Goal: Communication & Community: Answer question/provide support

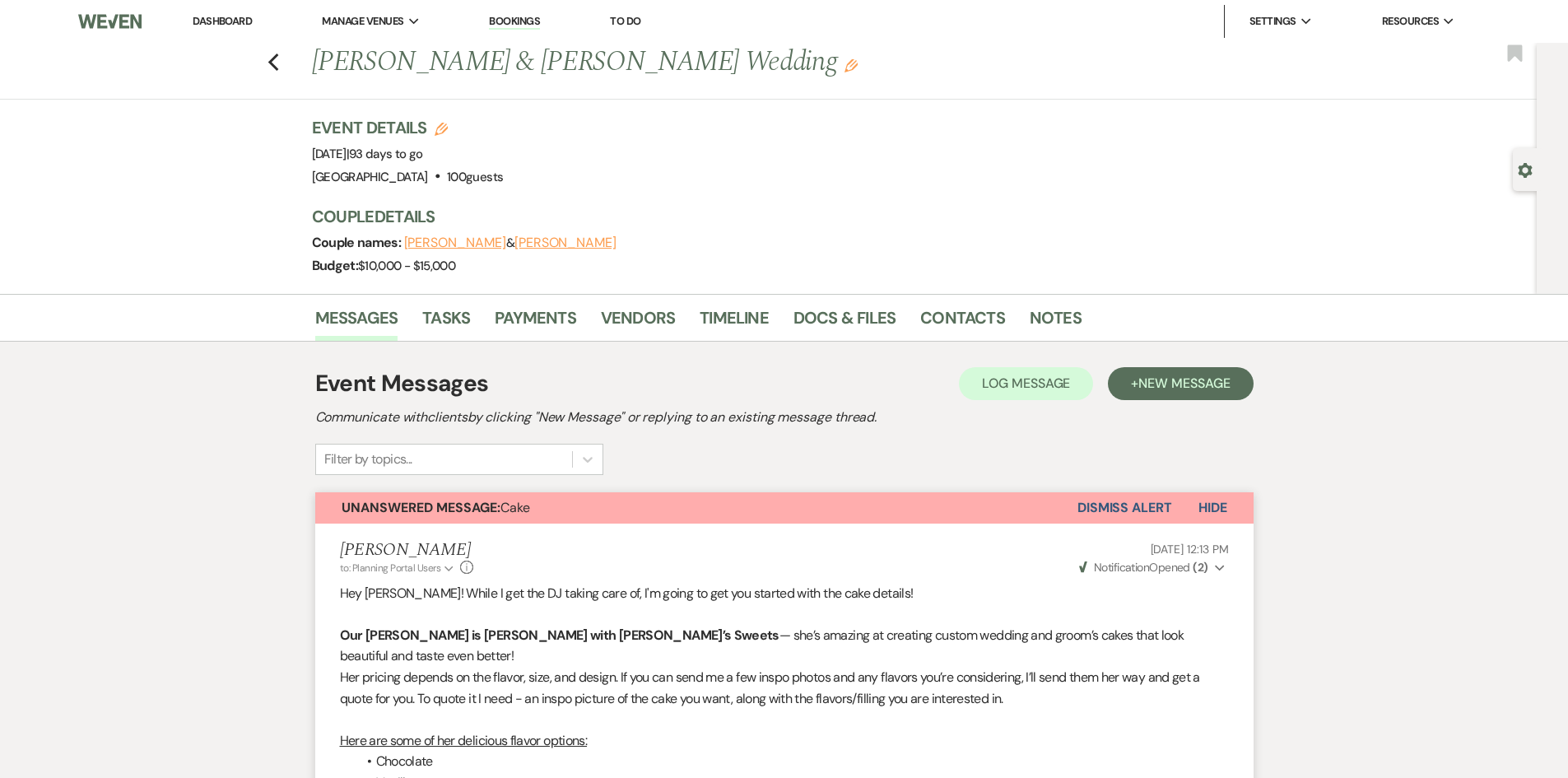
click at [1100, 518] on button "Dismiss Alert" at bounding box center [1125, 508] width 95 height 31
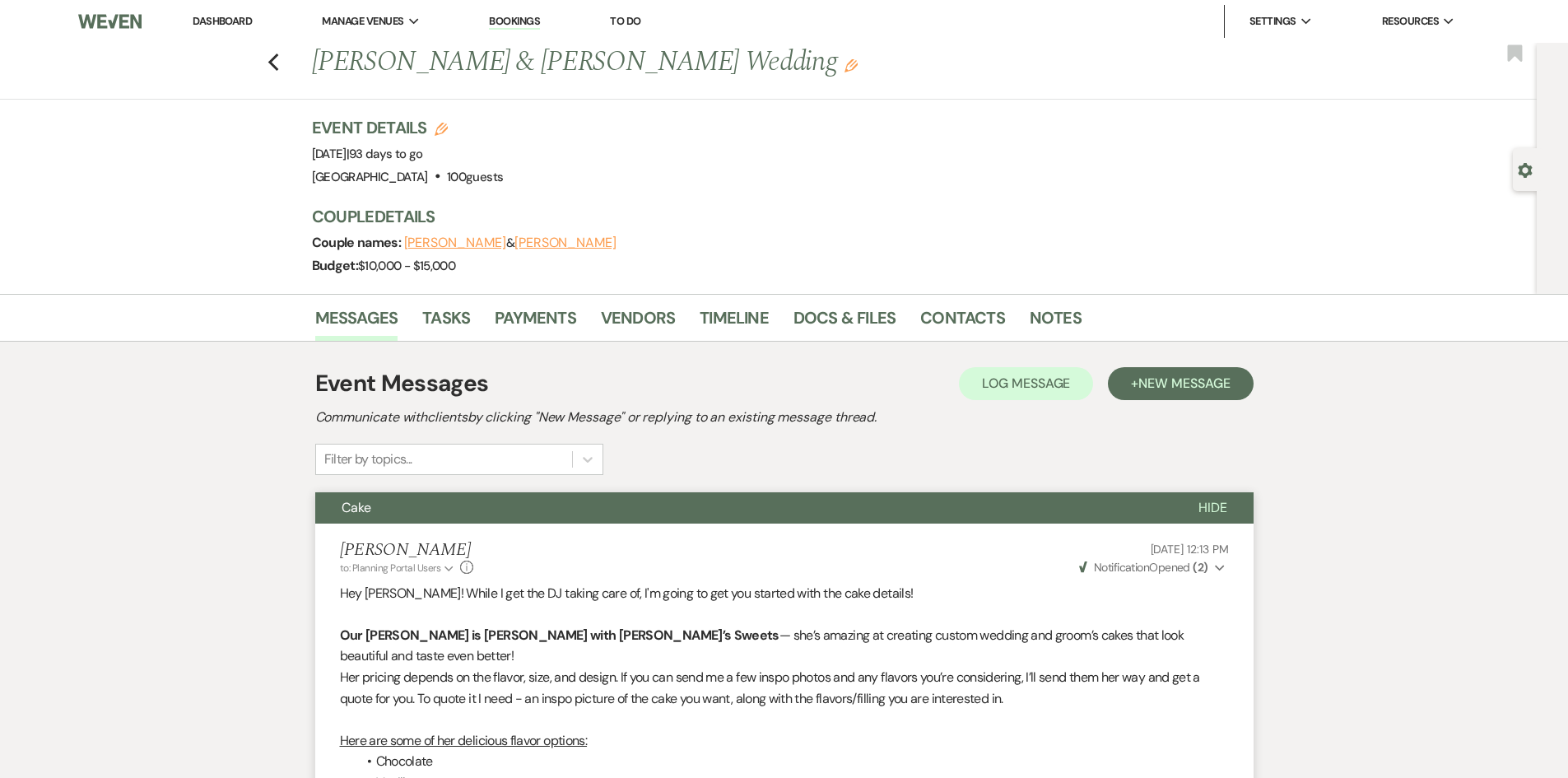
click at [238, 22] on link "Dashboard" at bounding box center [222, 21] width 60 height 14
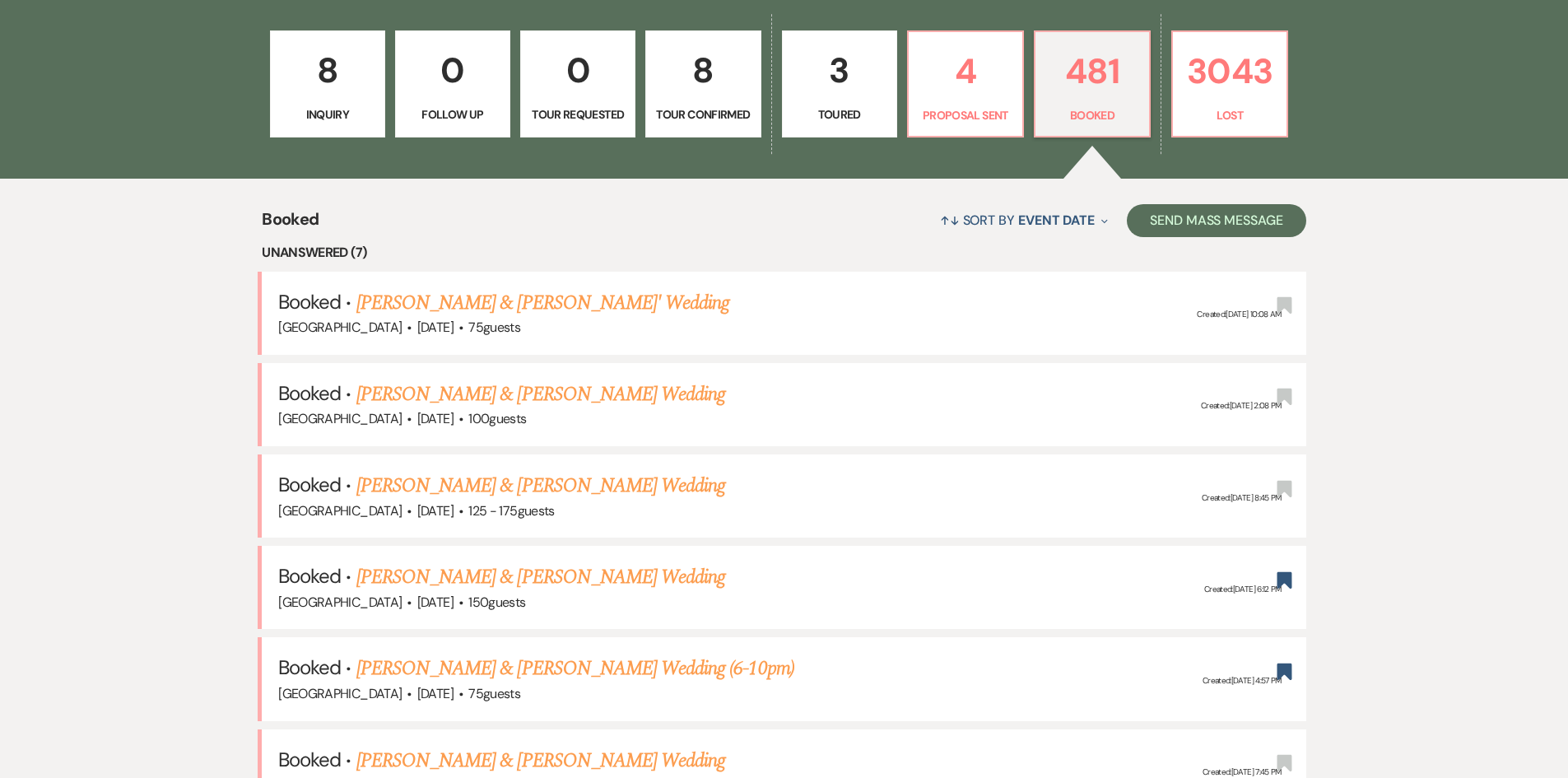
scroll to position [741, 0]
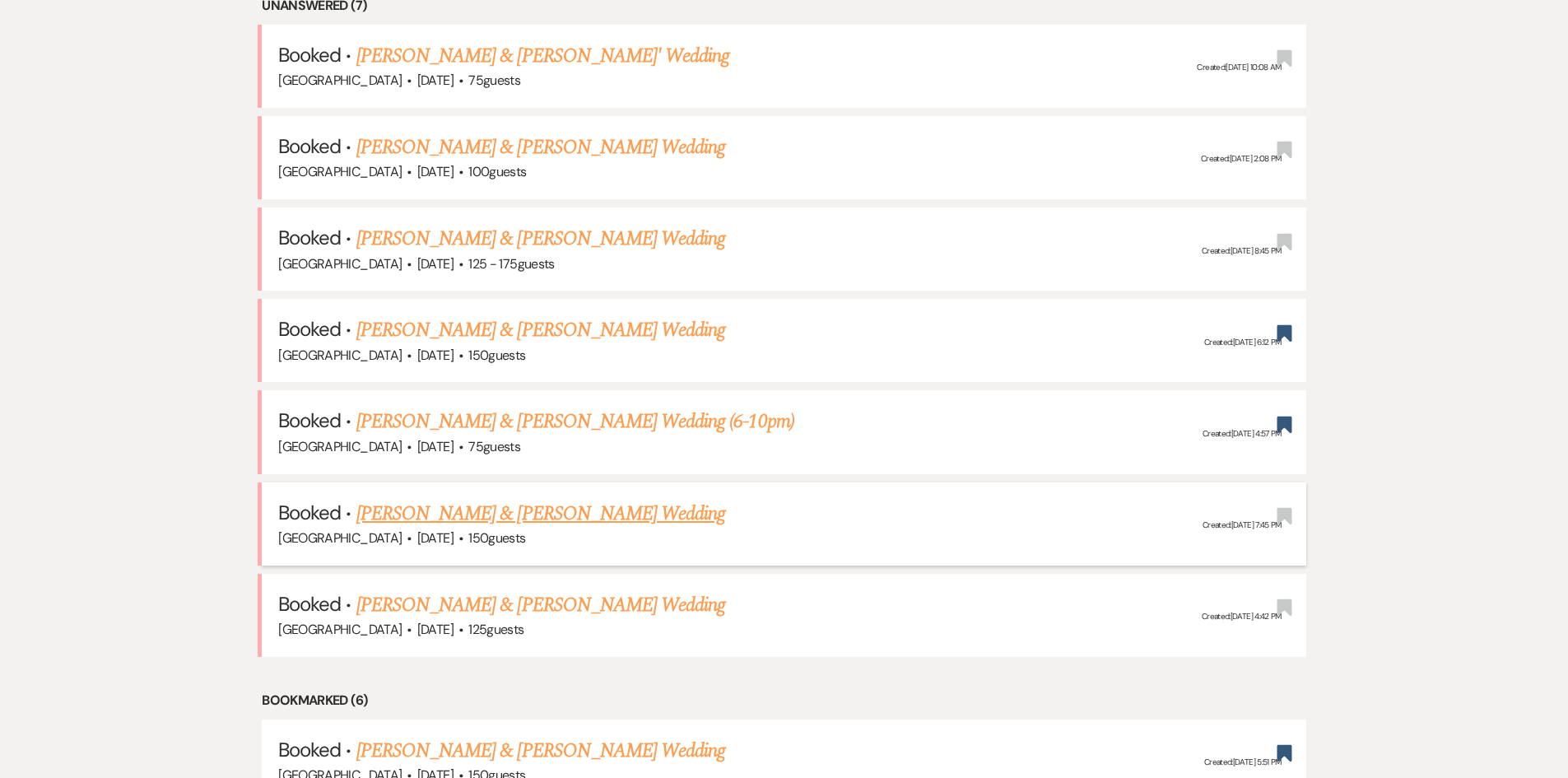
click at [463, 539] on span "·" at bounding box center [460, 539] width 5 height 0
click at [462, 516] on link "[PERSON_NAME] & [PERSON_NAME] Wedding" at bounding box center [541, 513] width 369 height 29
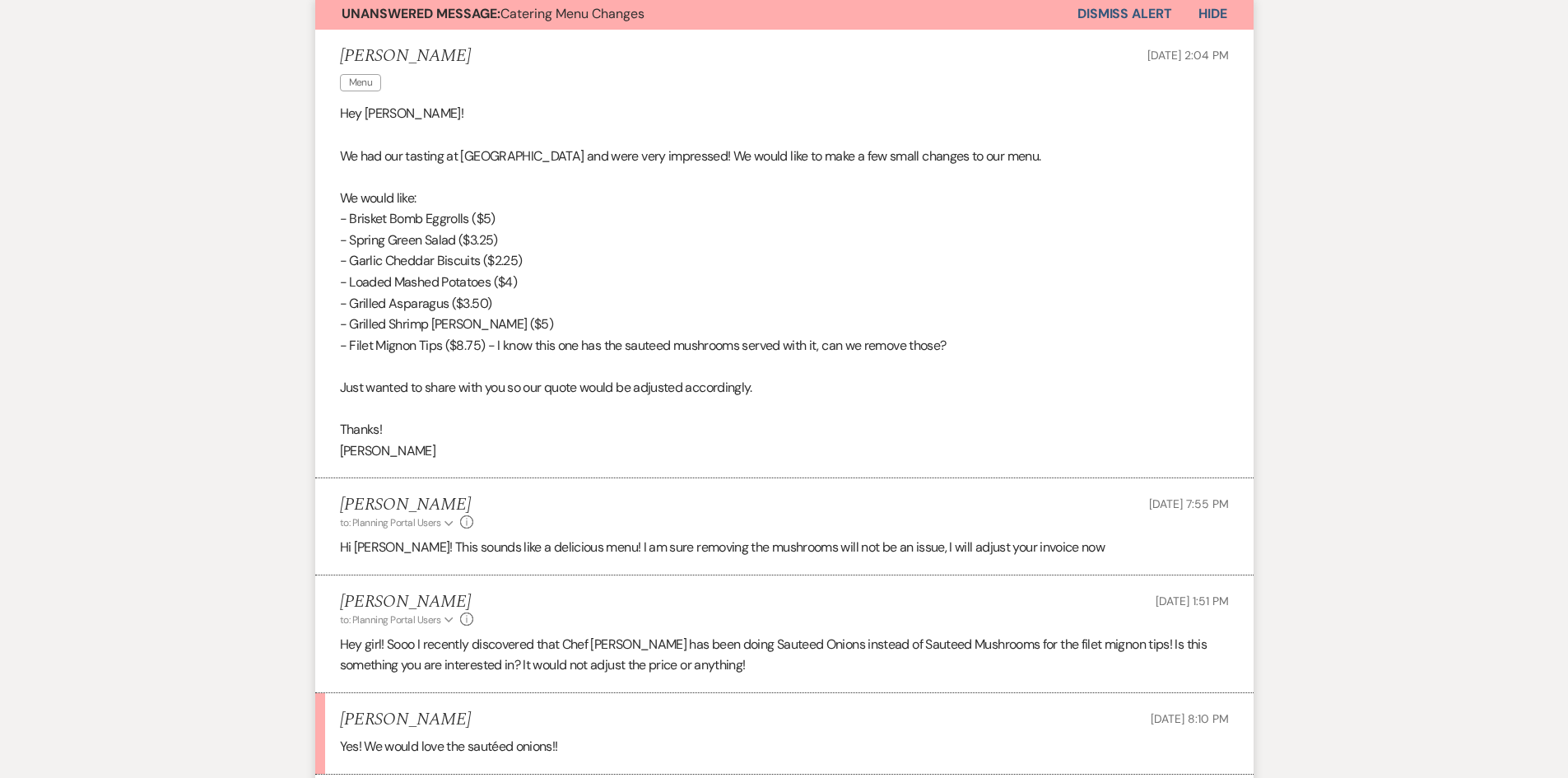
scroll to position [988, 0]
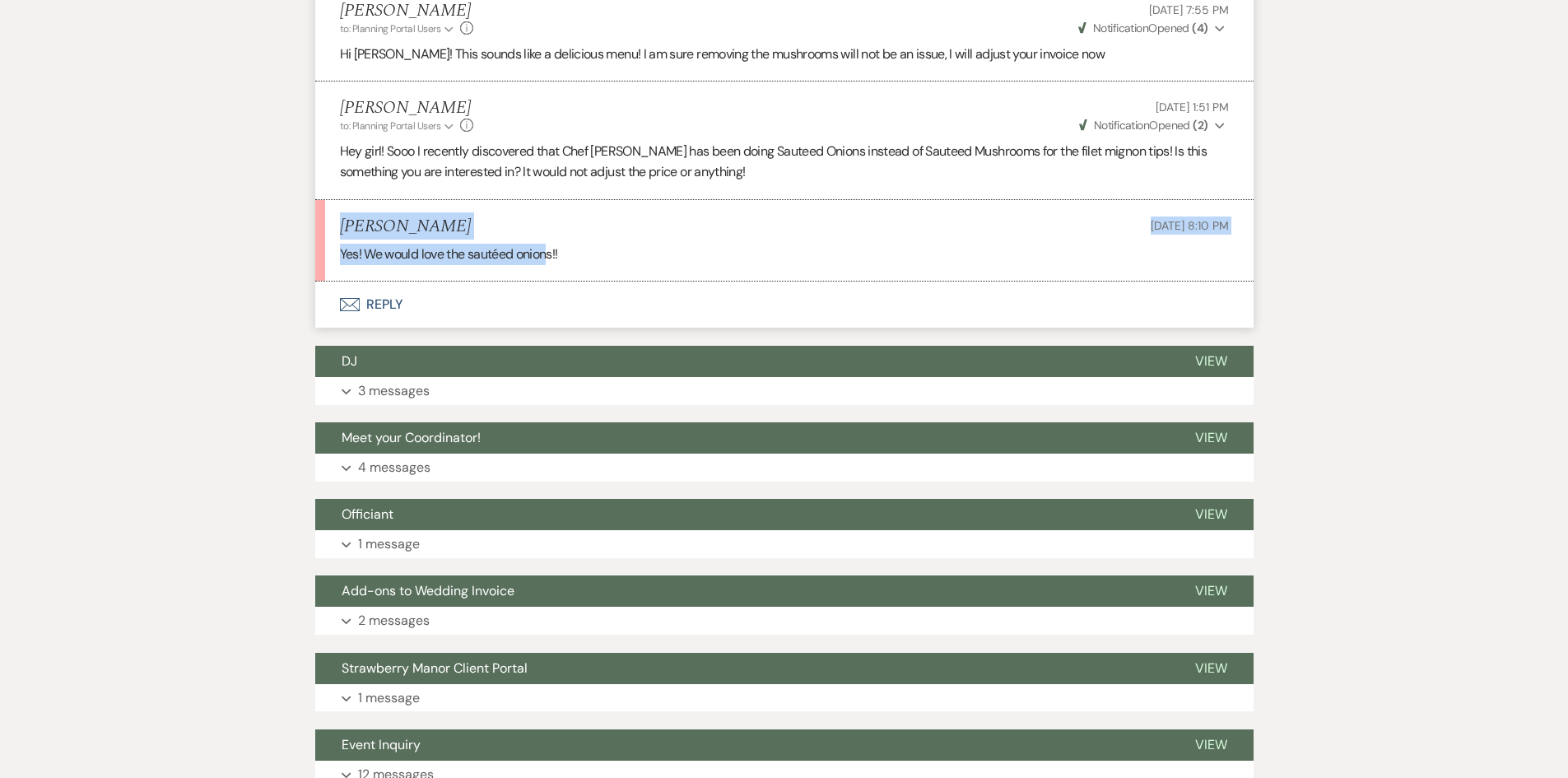
drag, startPoint x: 332, startPoint y: 219, endPoint x: 547, endPoint y: 243, distance: 216.3
click at [547, 243] on li "[PERSON_NAME] [DATE] 8:10 PM Yes! We would love the sautéed onions!!" at bounding box center [784, 241] width 939 height 81
click at [592, 236] on div "[PERSON_NAME] [DATE] 8:10 PM" at bounding box center [784, 227] width 889 height 21
click at [675, 244] on p "Yes! We would love the sautéed onions!!" at bounding box center [784, 254] width 889 height 22
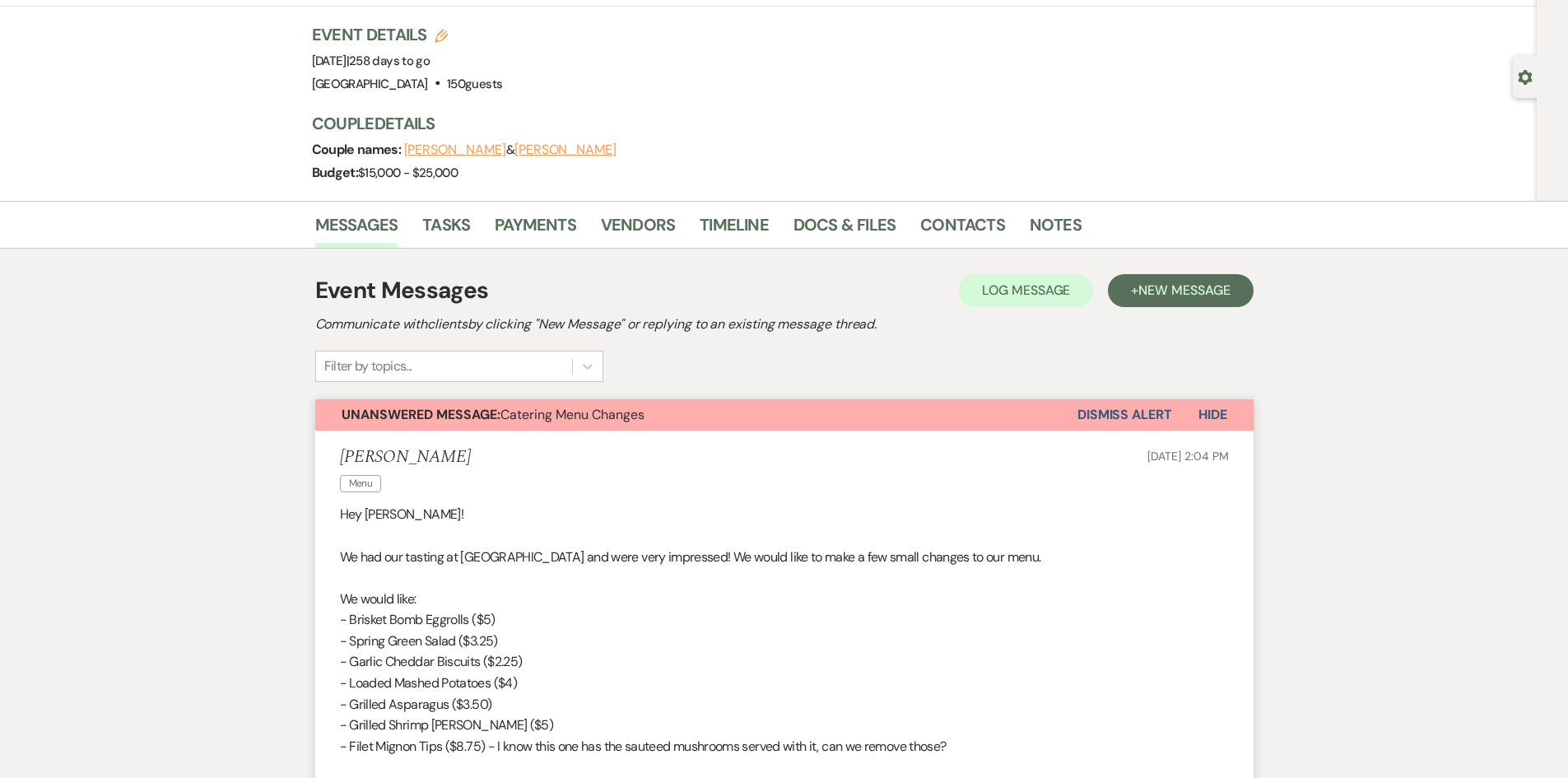
scroll to position [0, 0]
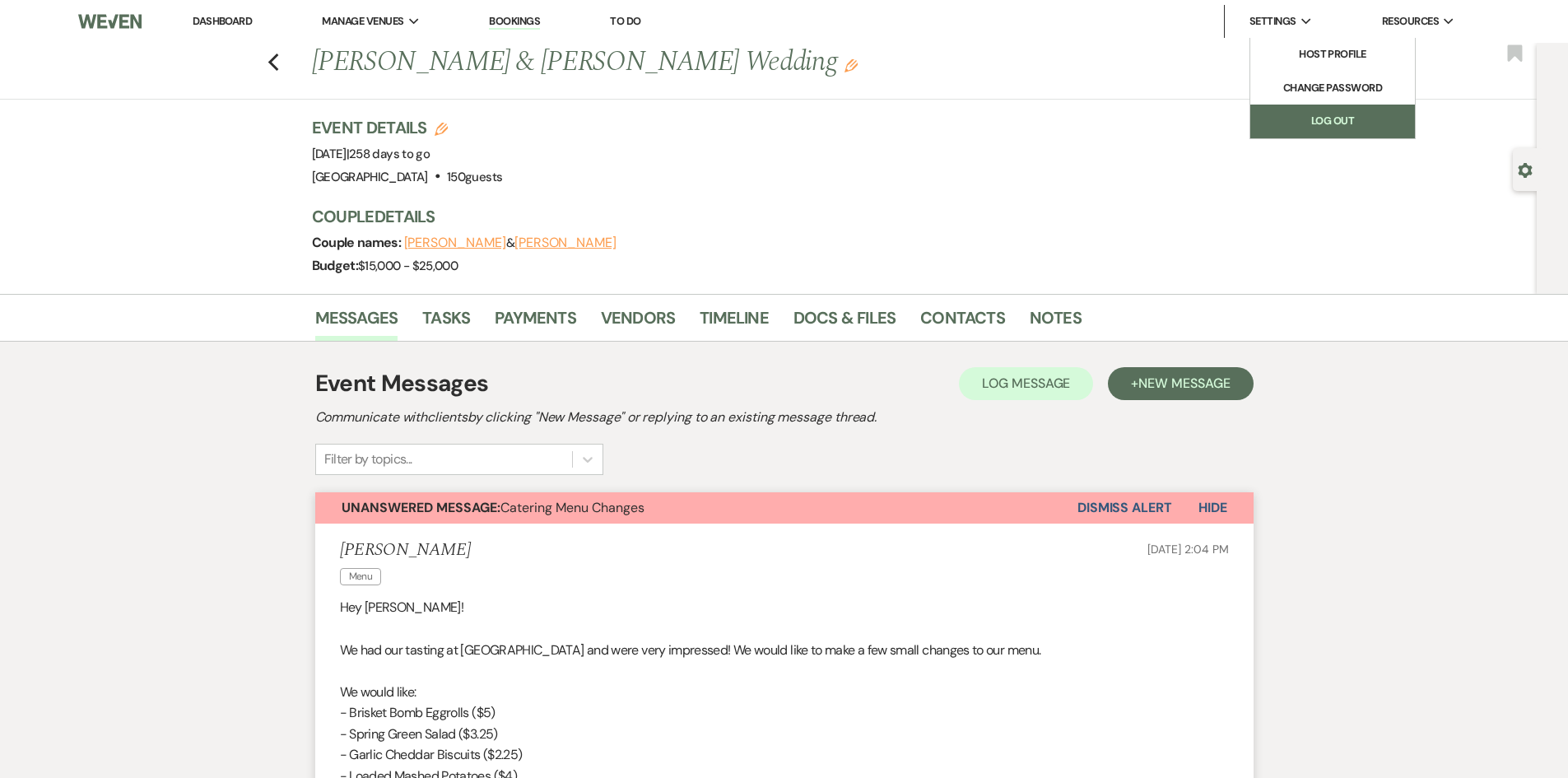
click at [1292, 117] on link "Log Out" at bounding box center [1333, 121] width 164 height 33
